Goal: Task Accomplishment & Management: Use online tool/utility

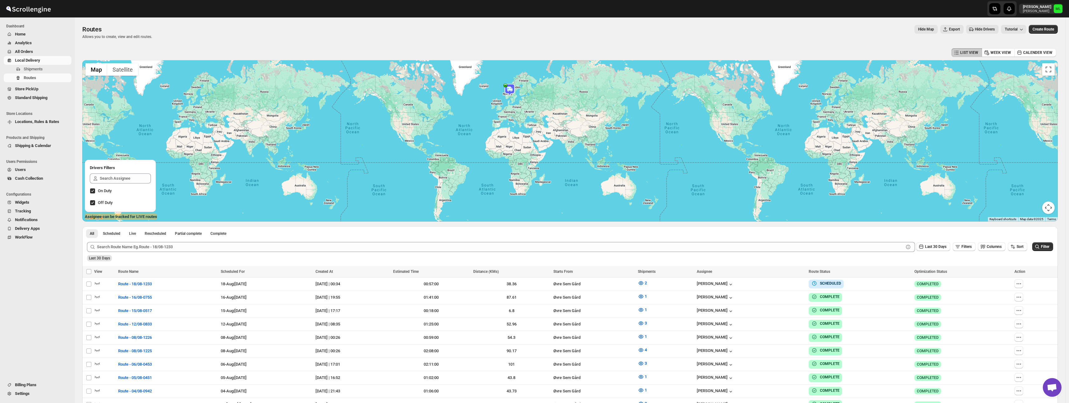
click at [30, 98] on span "Standard Shipping" at bounding box center [31, 97] width 32 height 5
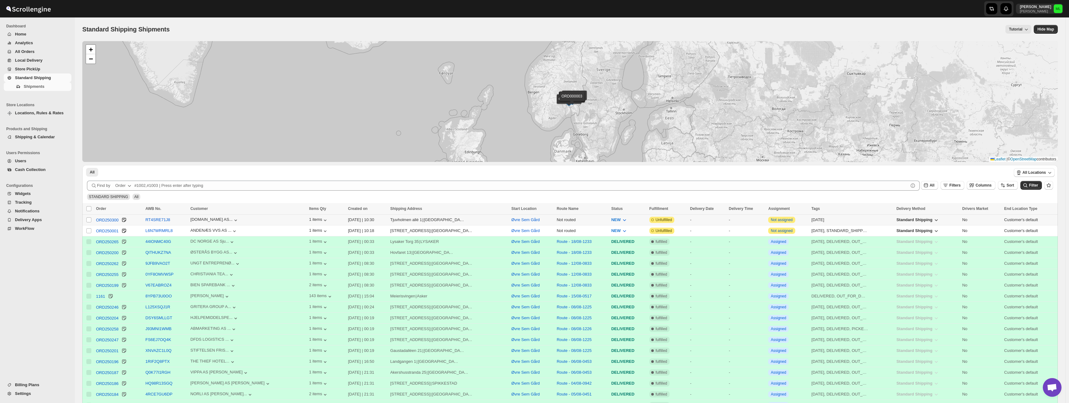
drag, startPoint x: 88, startPoint y: 220, endPoint x: 89, endPoint y: 228, distance: 7.9
click at [88, 220] on input "Select shipment" at bounding box center [88, 220] width 5 height 5
checkbox input "true"
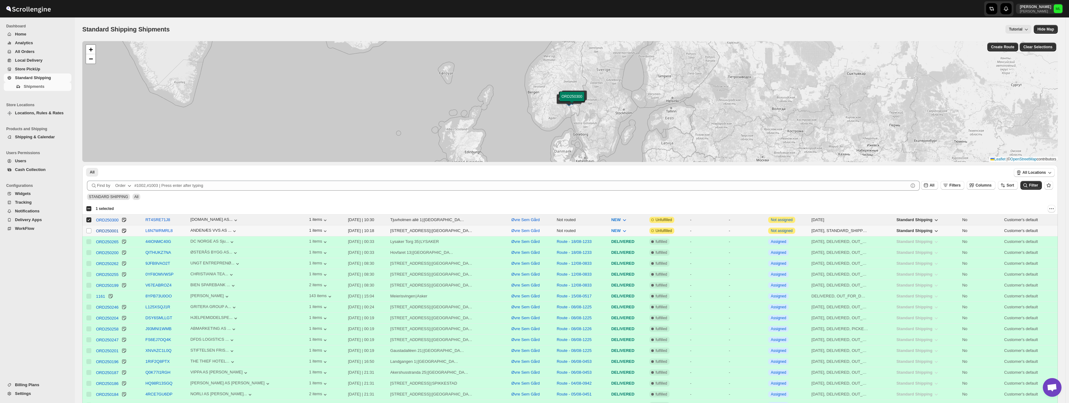
drag, startPoint x: 89, startPoint y: 229, endPoint x: 99, endPoint y: 230, distance: 10.1
click at [89, 229] on input "Select shipment" at bounding box center [88, 230] width 5 height 5
checkbox input "true"
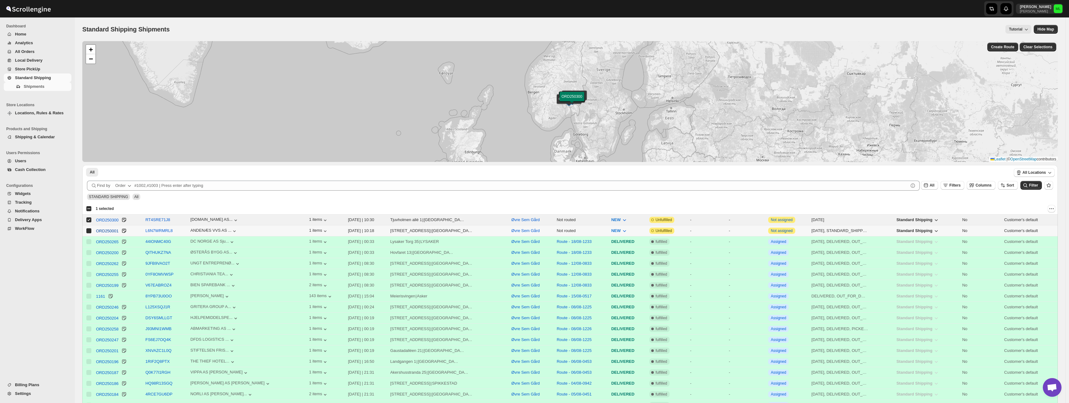
checkbox input "true"
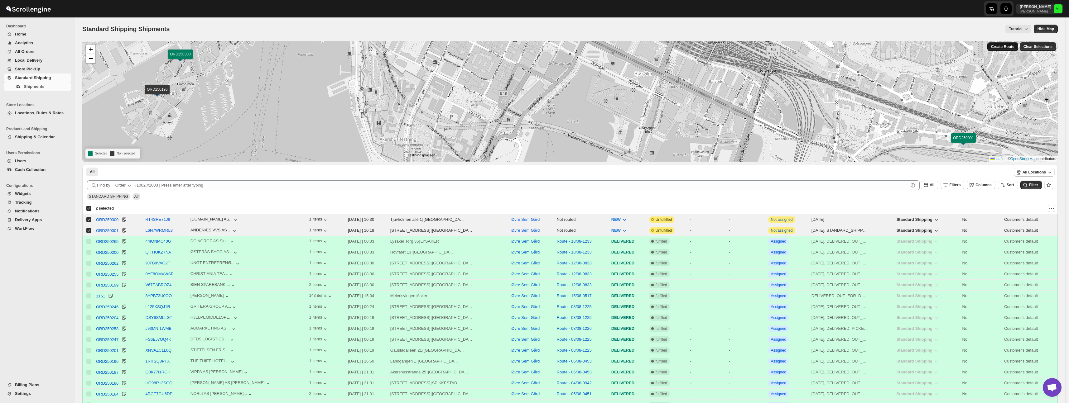
click at [1007, 50] on button "Create Route" at bounding box center [1002, 46] width 31 height 9
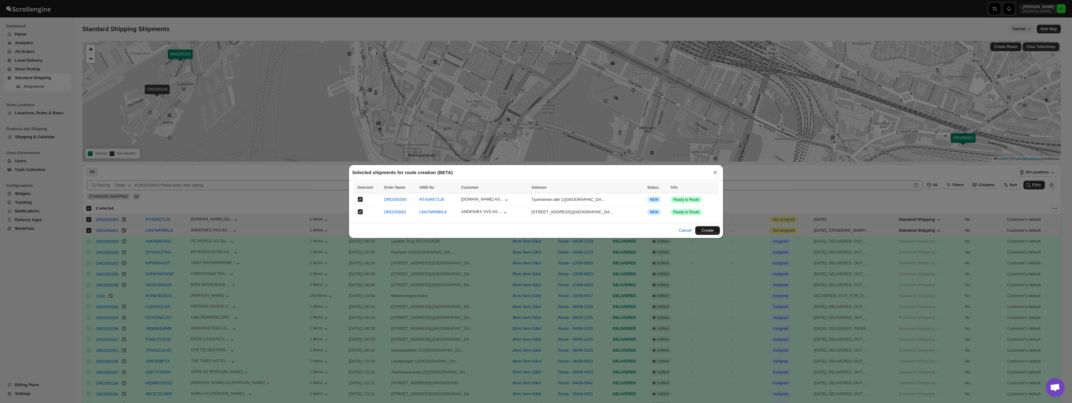
click at [699, 231] on button "Create" at bounding box center [707, 230] width 25 height 9
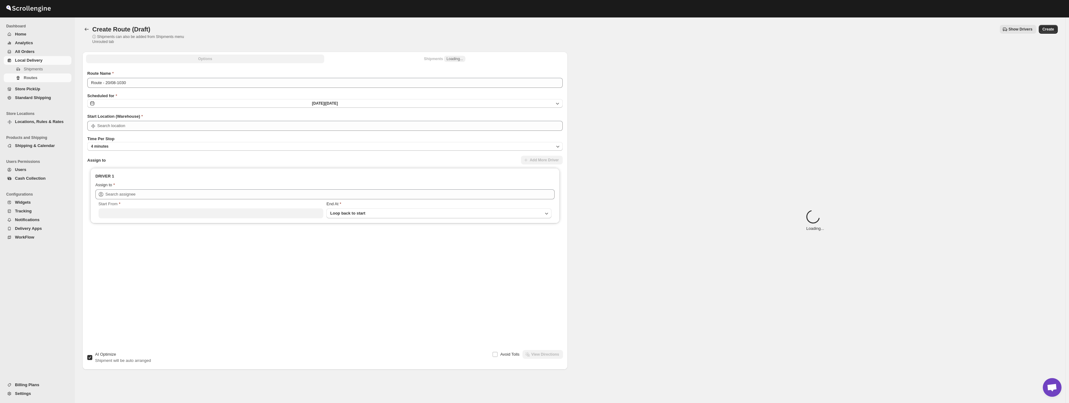
type input "Øvre Sem Gård"
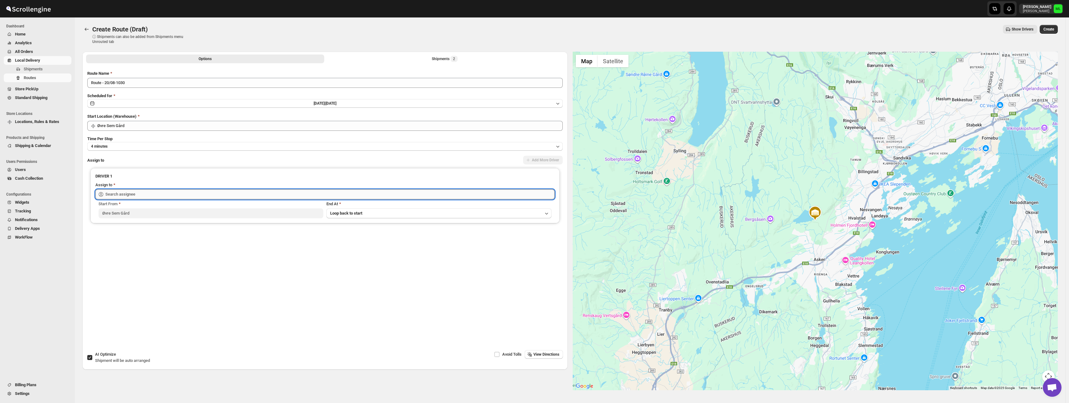
click at [118, 195] on input "text" at bounding box center [329, 194] width 449 height 10
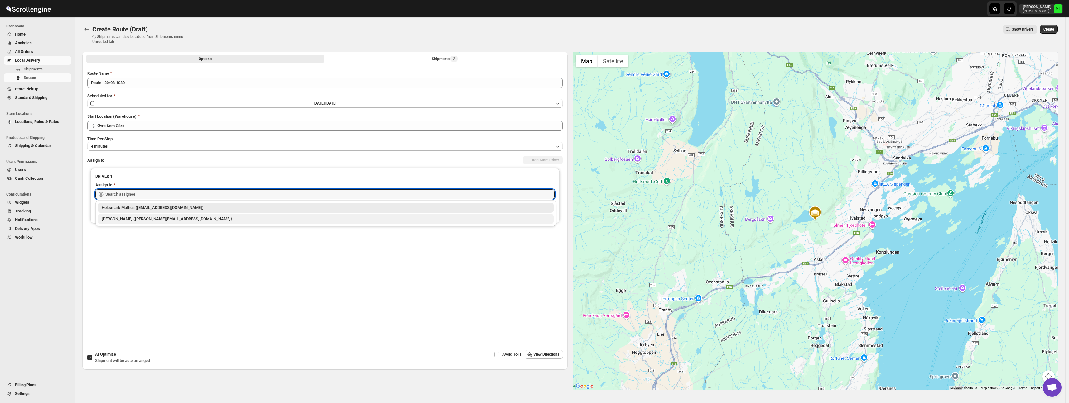
click at [114, 218] on div "[PERSON_NAME] ([PERSON_NAME][EMAIL_ADDRESS][DOMAIN_NAME])" at bounding box center [326, 219] width 448 height 6
type input "[PERSON_NAME] ([PERSON_NAME][EMAIL_ADDRESS][DOMAIN_NAME])"
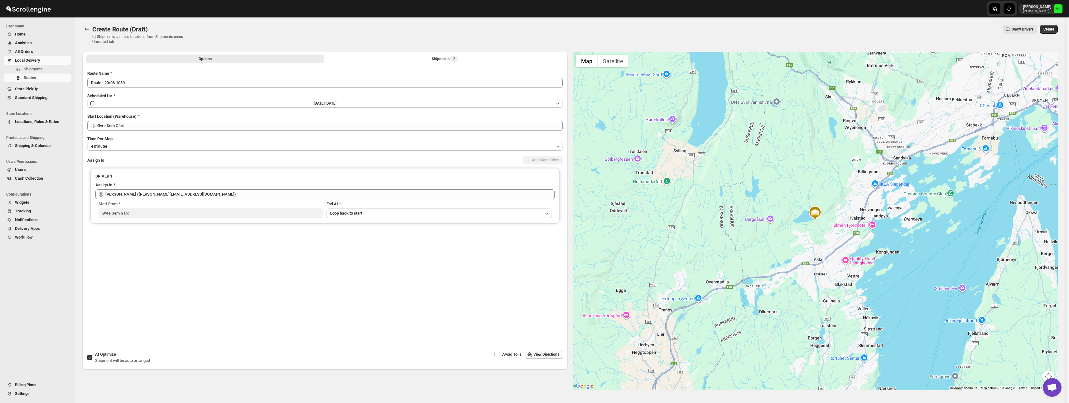
click at [542, 357] on button "View Directions" at bounding box center [544, 354] width 38 height 9
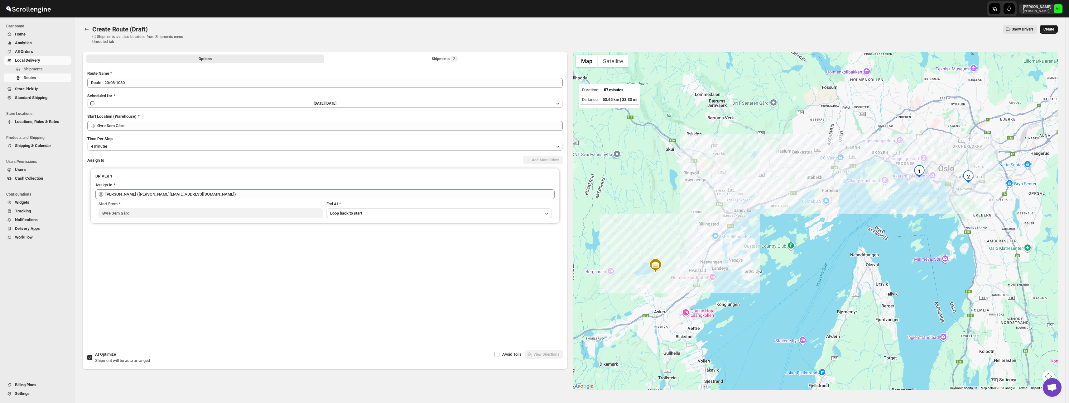
click at [1057, 31] on button "Create" at bounding box center [1048, 29] width 18 height 9
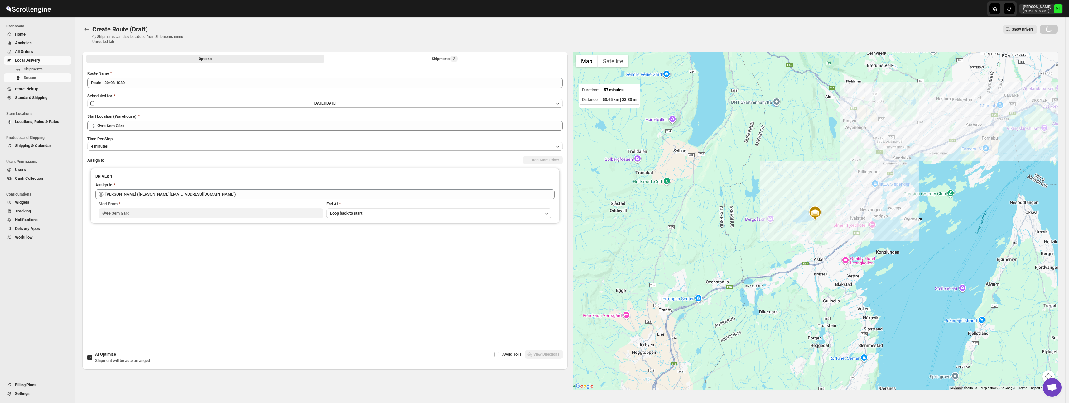
scroll to position [2, 0]
